Goal: Information Seeking & Learning: Learn about a topic

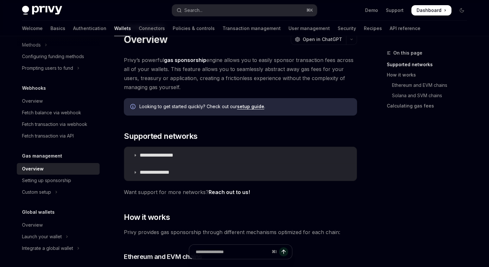
scroll to position [74, 0]
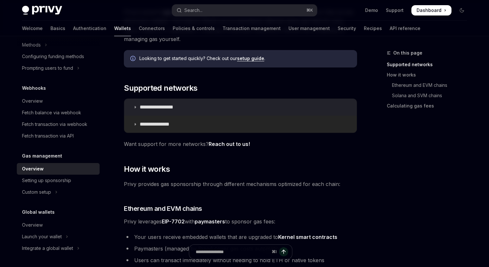
click at [169, 131] on summary "**********" at bounding box center [240, 124] width 232 height 17
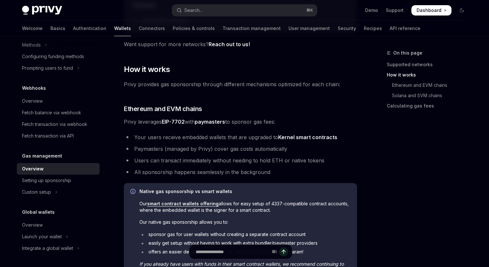
scroll to position [264, 0]
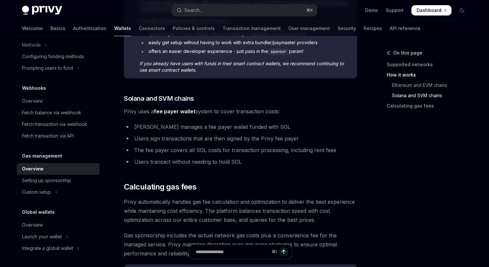
click at [414, 99] on link "Solana and SVM chains" at bounding box center [428, 95] width 85 height 10
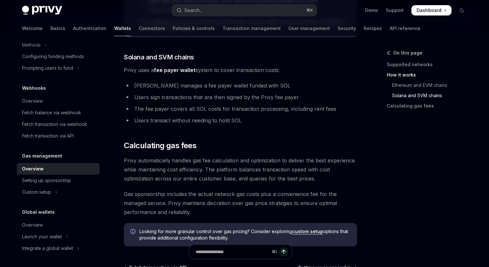
scroll to position [485, 0]
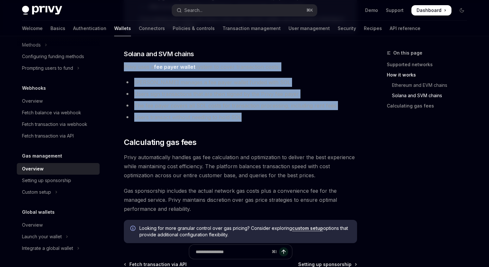
drag, startPoint x: 296, startPoint y: 53, endPoint x: 322, endPoint y: 116, distance: 67.6
click at [322, 116] on li "Users transact without needing to hold SOL" at bounding box center [240, 117] width 233 height 9
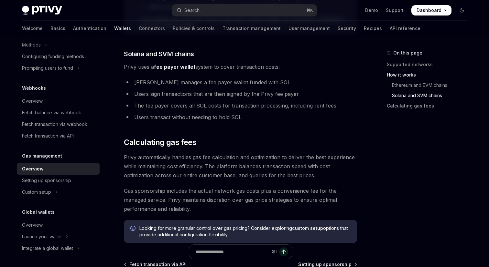
click at [322, 116] on li "Users transact without needing to hold SOL" at bounding box center [240, 117] width 233 height 9
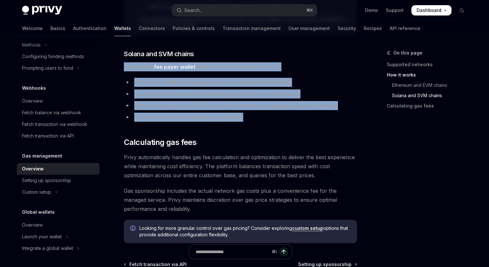
drag, startPoint x: 322, startPoint y: 116, endPoint x: 310, endPoint y: 64, distance: 53.1
click at [310, 64] on span "Privy uses a fee payer wallet system to cover transaction costs:" at bounding box center [240, 66] width 233 height 9
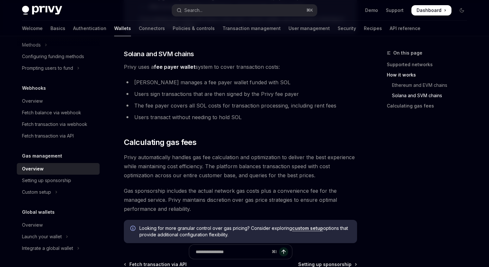
click at [310, 64] on span "Privy uses a fee payer wallet system to cover transaction costs:" at bounding box center [240, 66] width 233 height 9
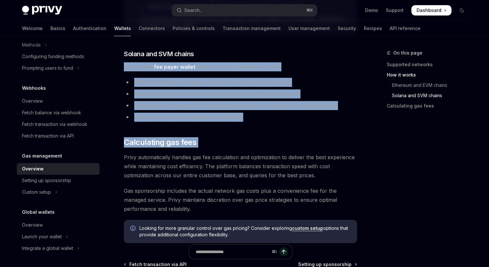
drag, startPoint x: 310, startPoint y: 64, endPoint x: 264, endPoint y: 126, distance: 77.2
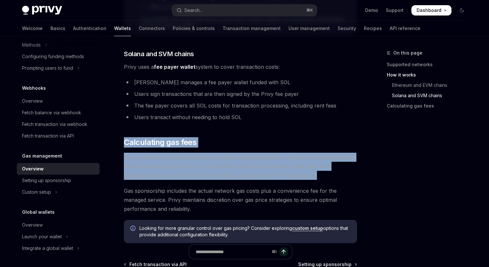
drag, startPoint x: 264, startPoint y: 126, endPoint x: 264, endPoint y: 184, distance: 58.2
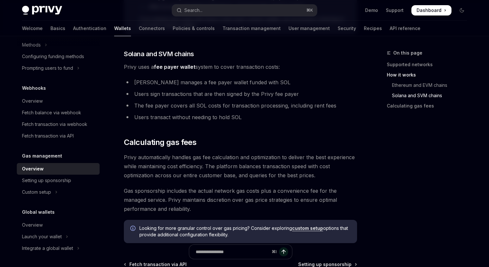
scroll to position [565, 0]
